Goal: Task Accomplishment & Management: Use online tool/utility

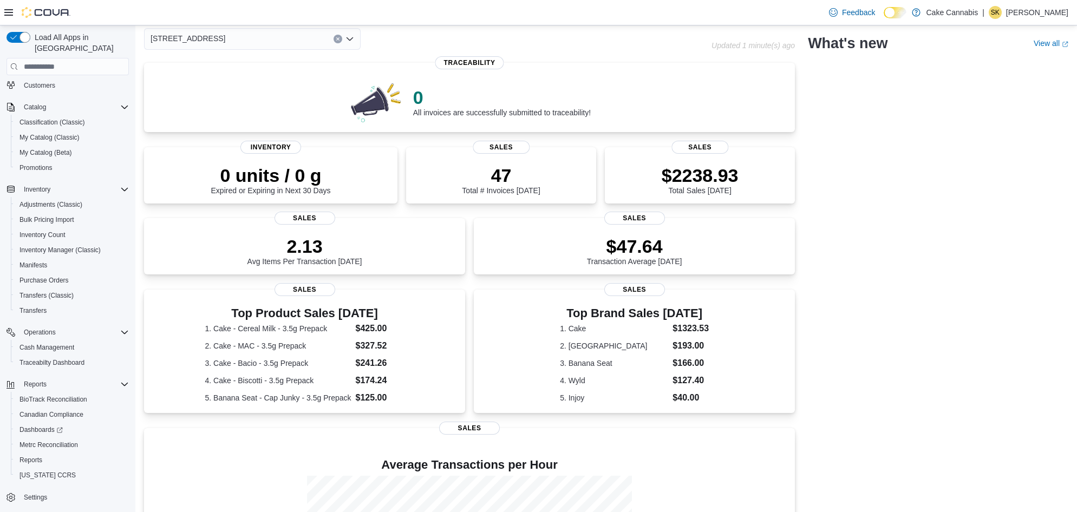
scroll to position [60, 0]
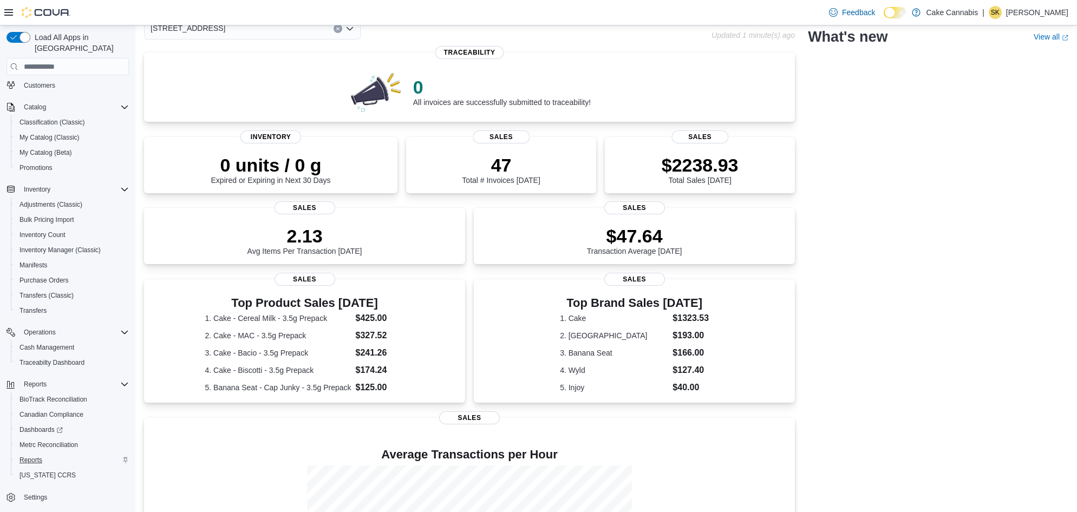
click at [29, 456] on span "Reports" at bounding box center [30, 460] width 23 height 9
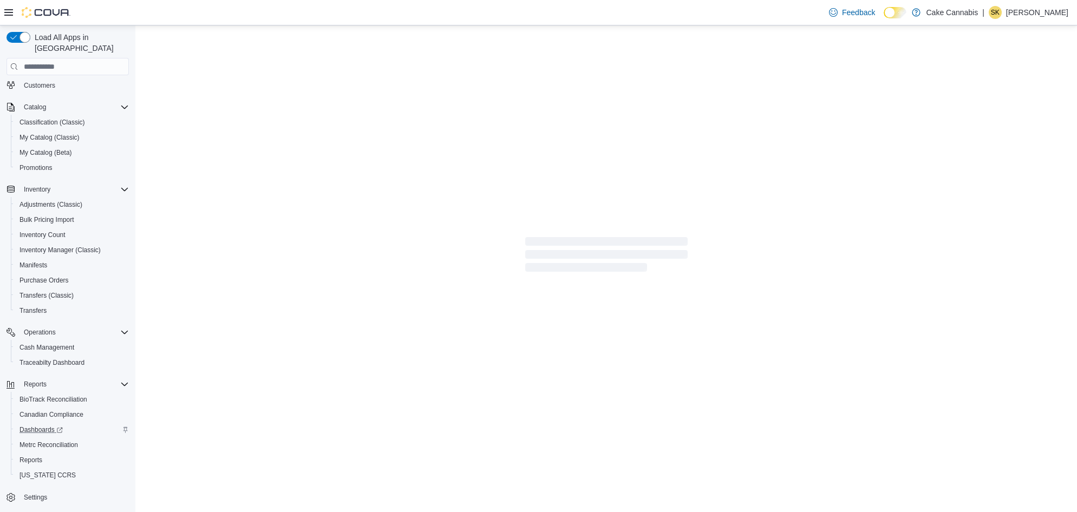
scroll to position [91, 0]
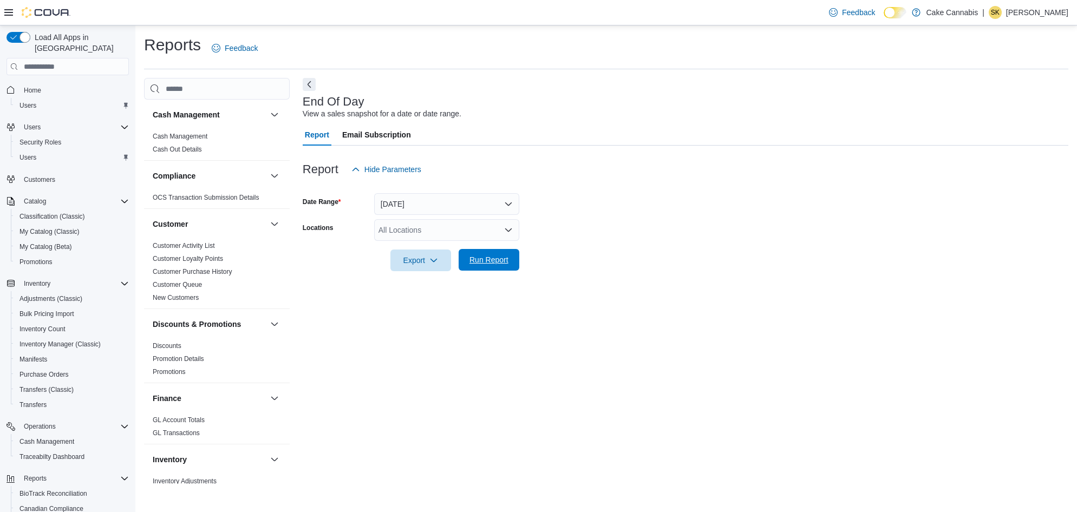
click at [472, 261] on span "Run Report" at bounding box center [489, 260] width 39 height 11
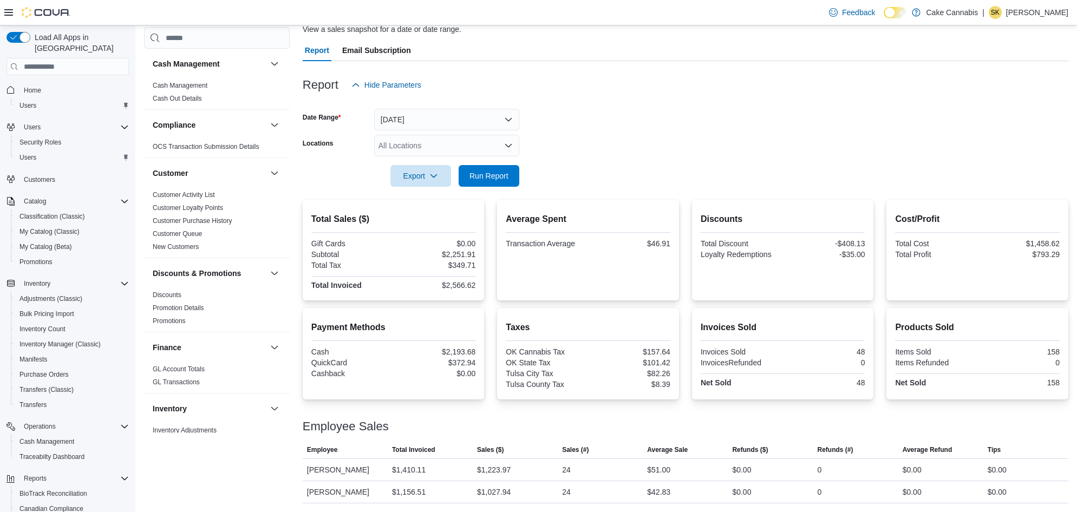
scroll to position [84, 0]
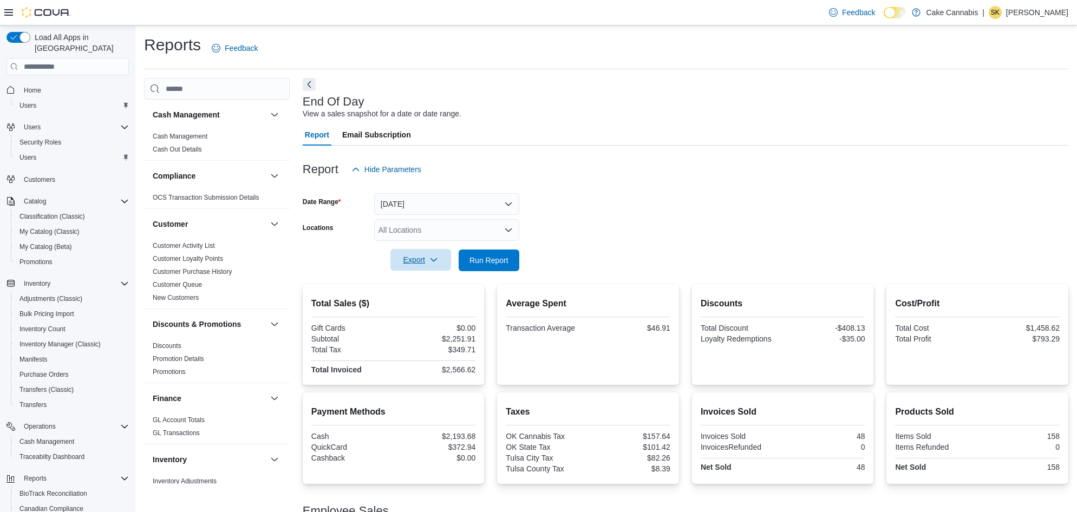
click at [419, 256] on span "Export" at bounding box center [421, 260] width 48 height 22
click at [419, 302] on span "Export to Pdf" at bounding box center [422, 303] width 49 height 9
